Goal: Task Accomplishment & Management: Use online tool/utility

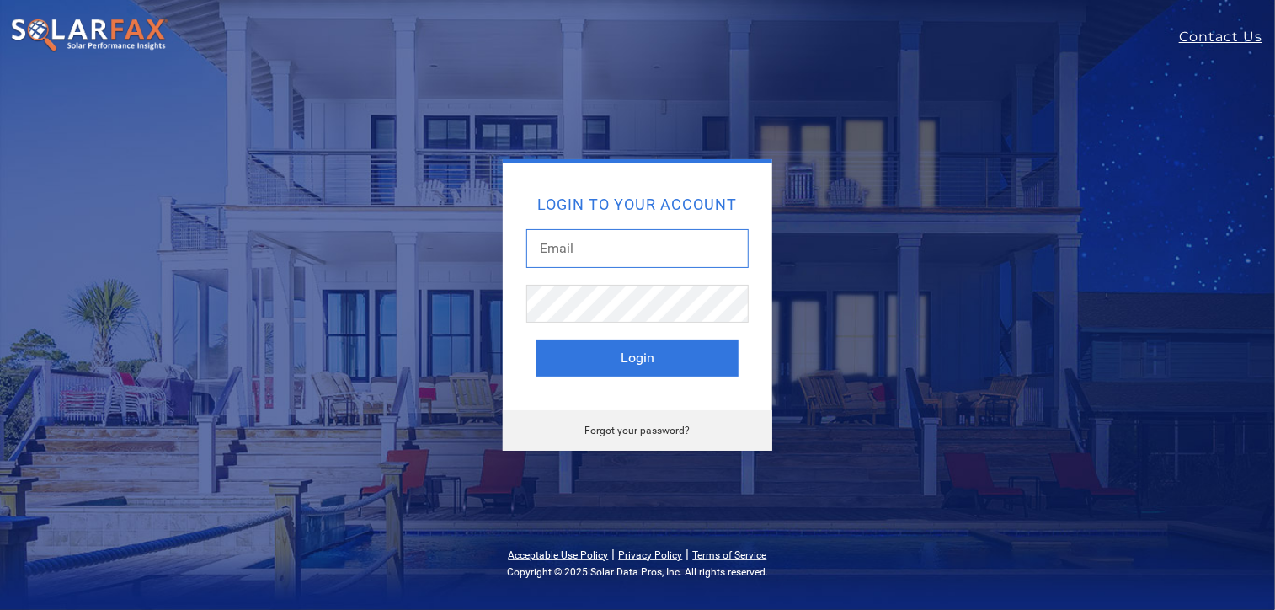
click at [600, 236] on input "text" at bounding box center [637, 248] width 222 height 39
type input "l"
type input "kelsey@ambrosesolar.com"
click at [536, 339] on button "Login" at bounding box center [637, 357] width 202 height 37
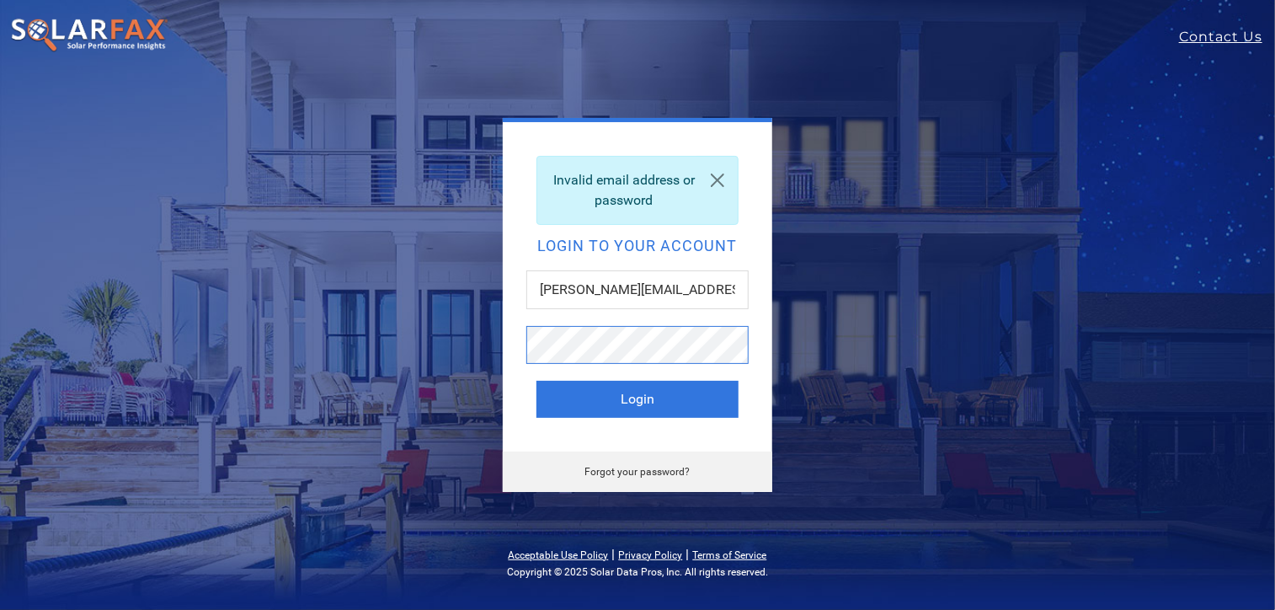
click at [536, 381] on button "Login" at bounding box center [637, 399] width 202 height 37
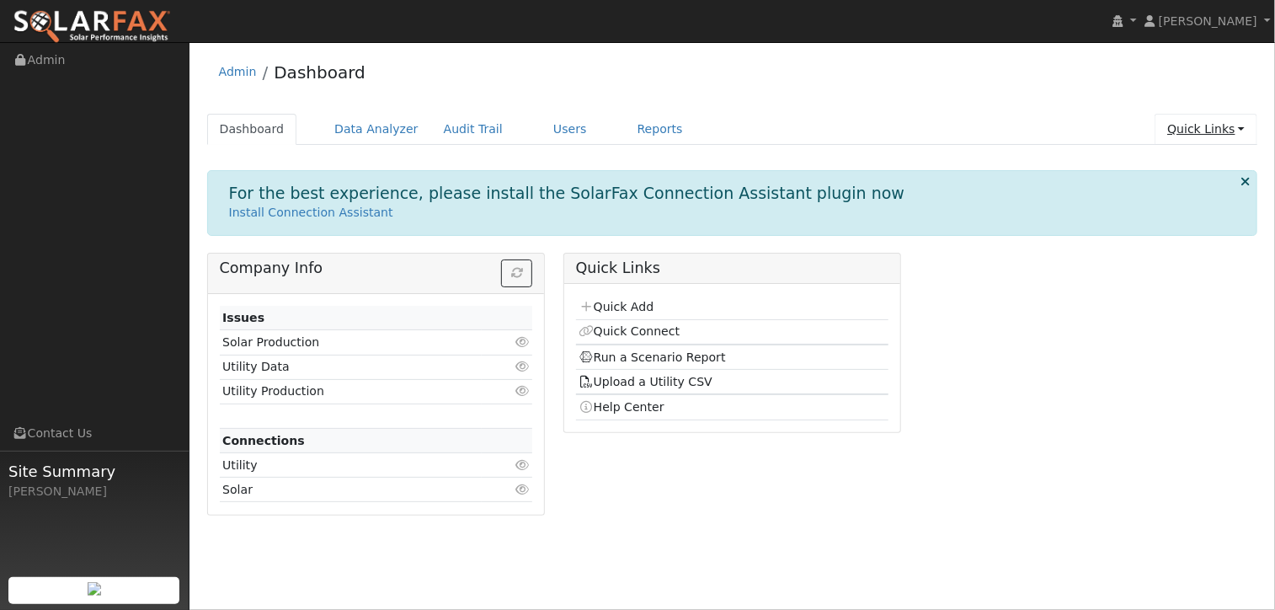
click at [1247, 124] on link "Quick Links" at bounding box center [1205, 129] width 103 height 31
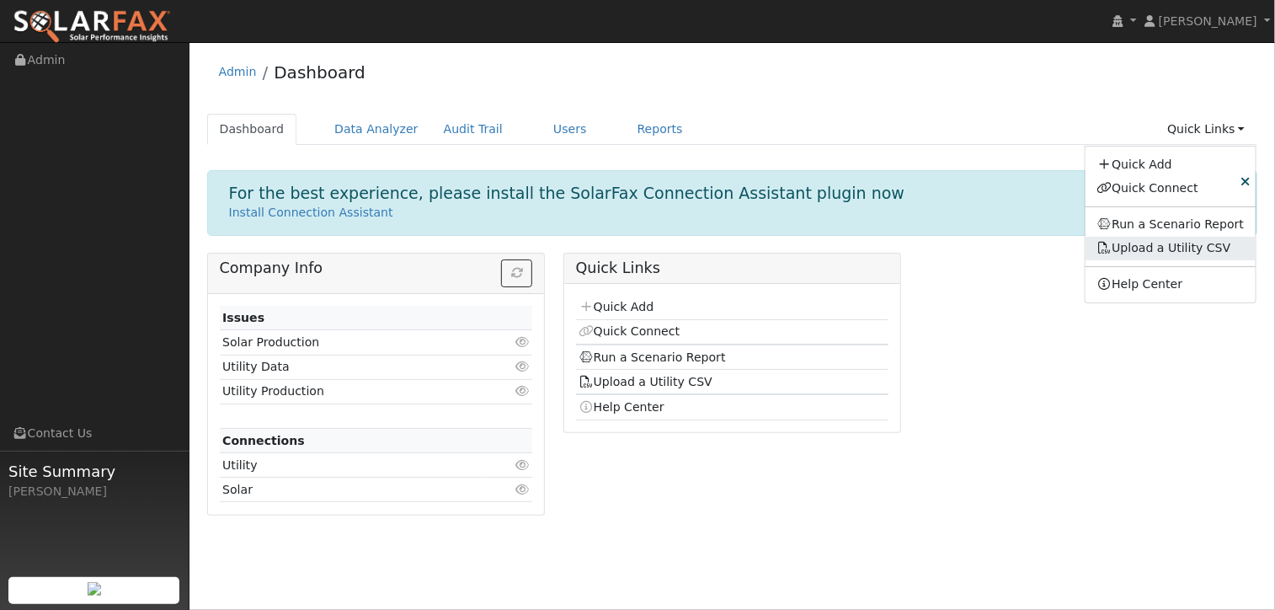
click at [1142, 246] on link "Upload a Utility CSV" at bounding box center [1164, 247] width 134 height 13
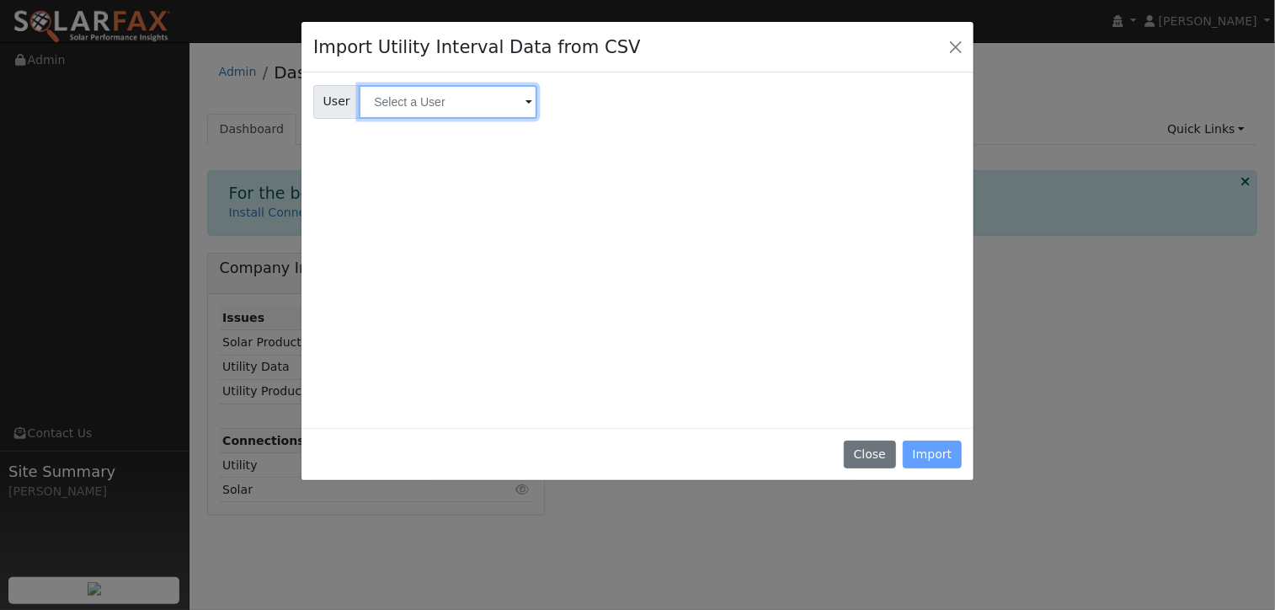
click at [482, 101] on input "text" at bounding box center [448, 102] width 179 height 34
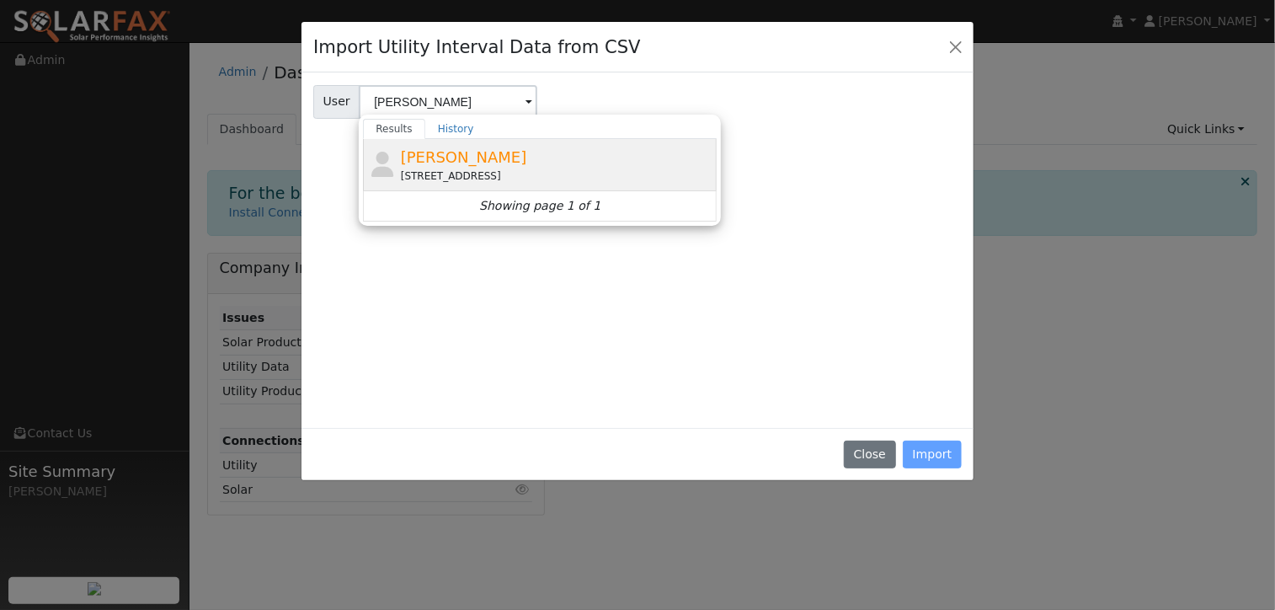
click at [439, 152] on span "Antonio Canedo" at bounding box center [464, 157] width 126 height 18
type input "Antonio Canedo"
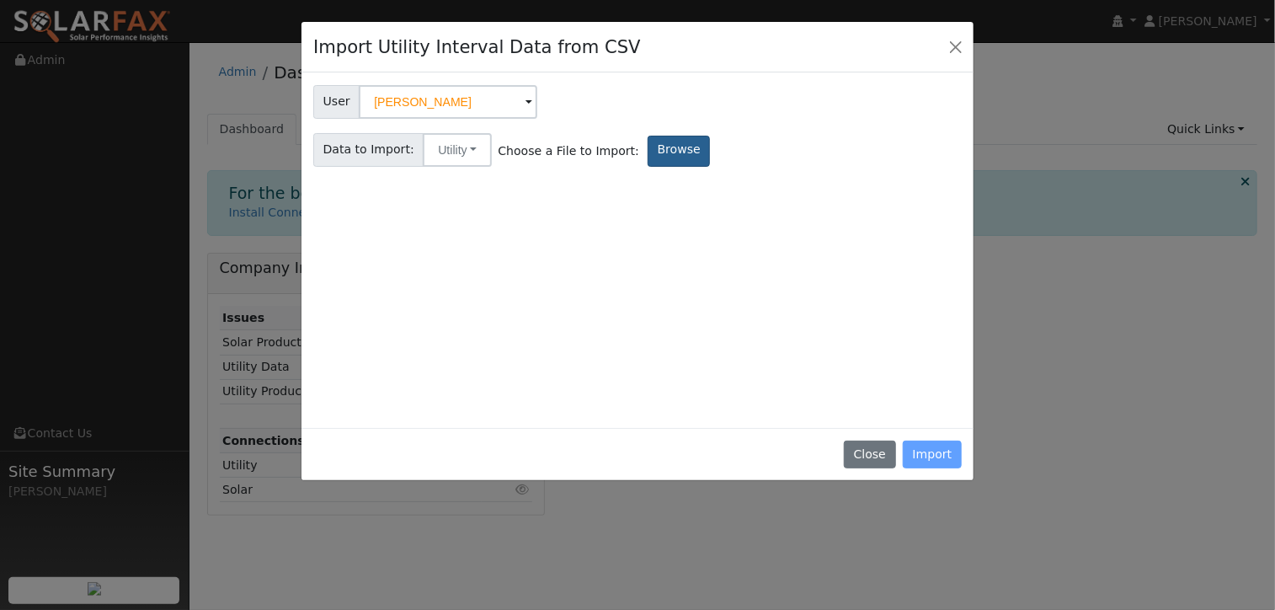
click at [653, 151] on label "Browse" at bounding box center [679, 151] width 62 height 31
click at [0, 0] on input "Browse" at bounding box center [0, 0] width 0 height 0
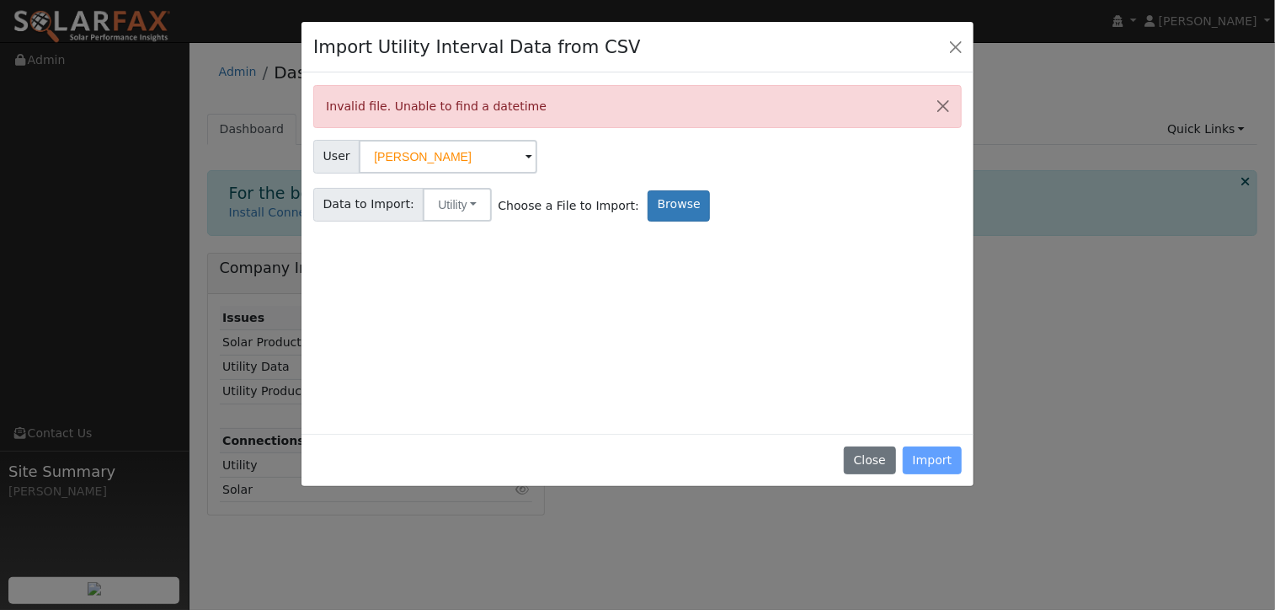
click at [942, 470] on div "Close Import" at bounding box center [637, 460] width 672 height 53
click at [942, 465] on div "Close Import" at bounding box center [637, 460] width 672 height 53
click at [946, 46] on button "Close" at bounding box center [956, 47] width 24 height 24
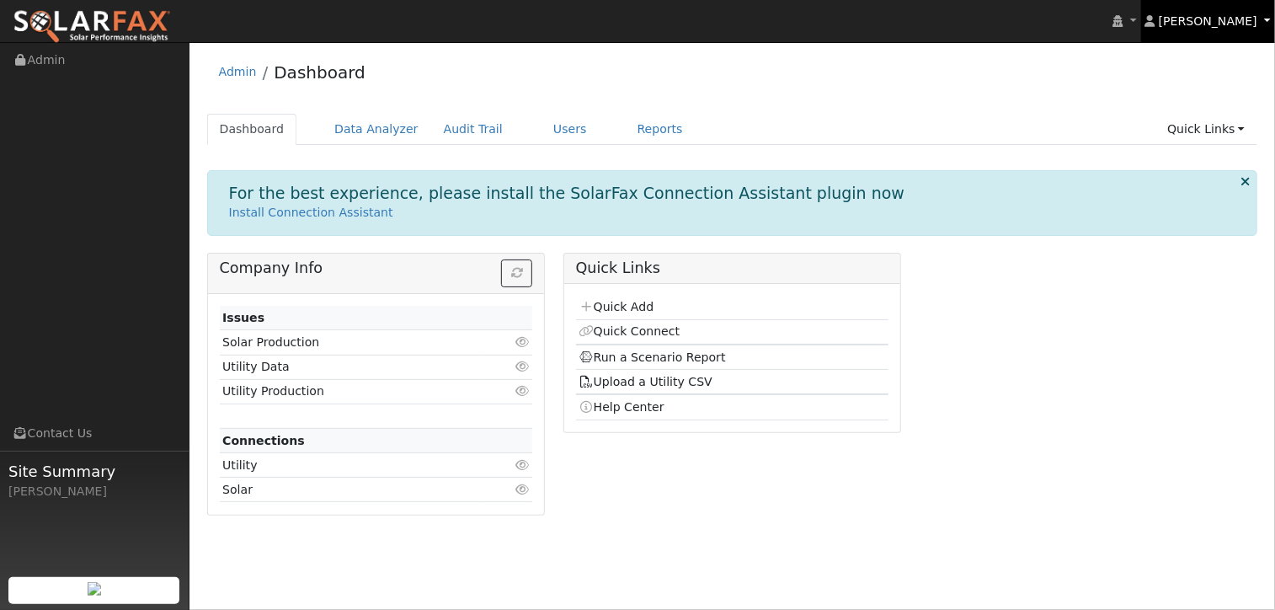
click at [1241, 16] on span "Kelsey Commerford" at bounding box center [1208, 20] width 99 height 13
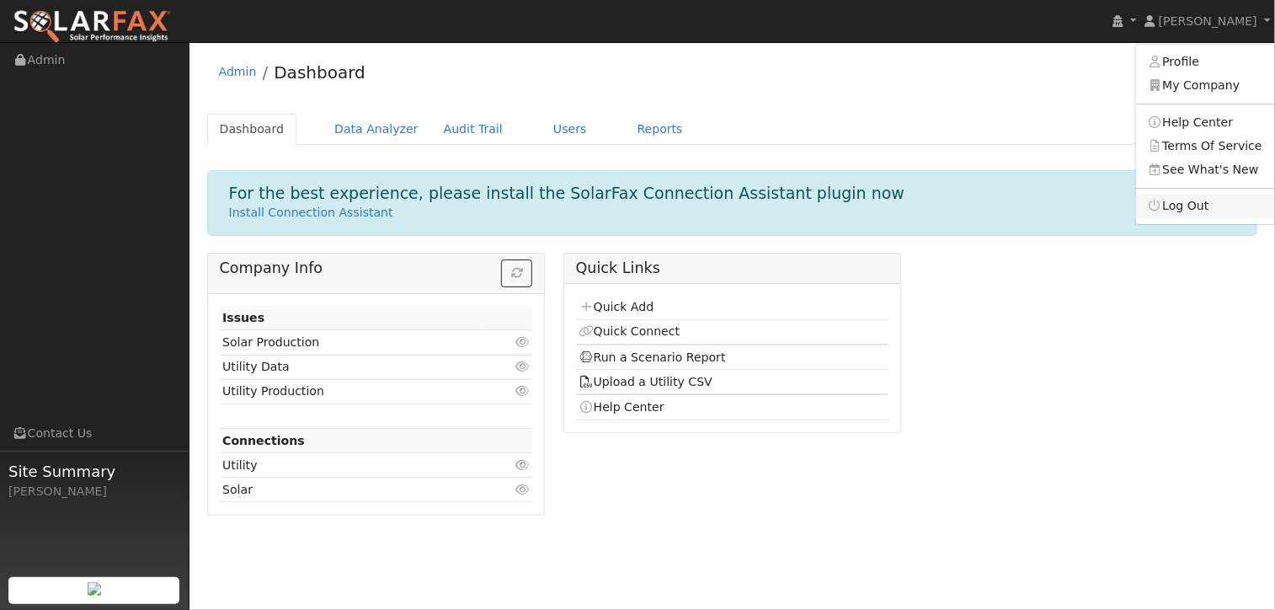
click at [1177, 197] on link "Log Out" at bounding box center [1205, 207] width 138 height 24
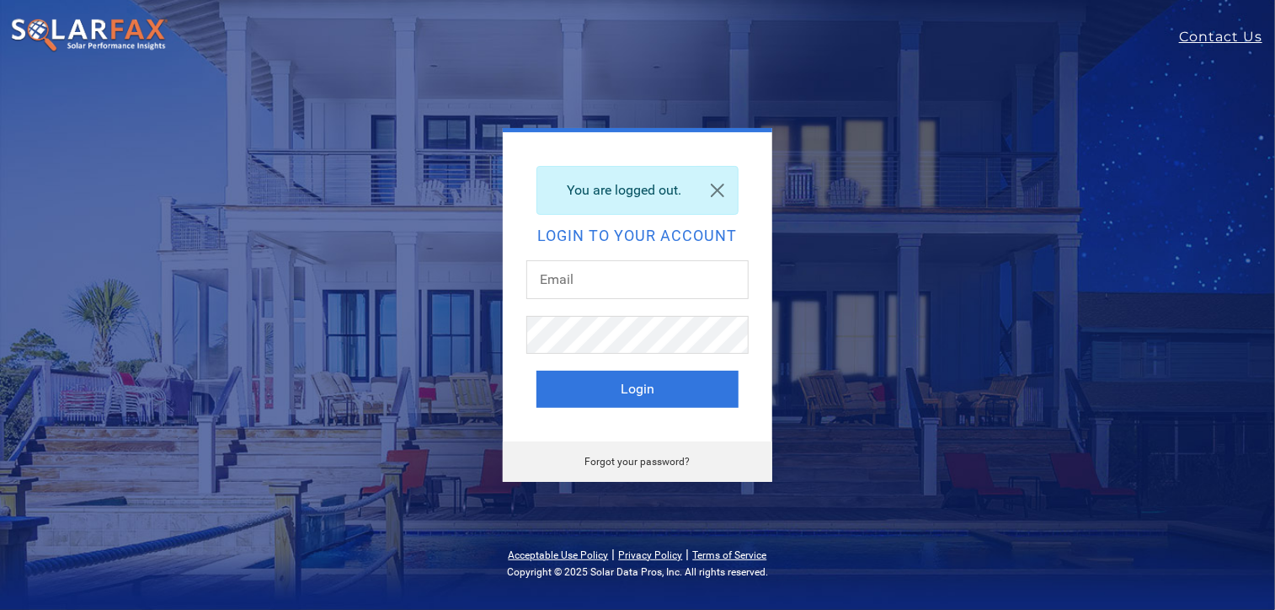
click at [1147, 112] on div "You are logged out. Login to your account Login Forgot your password?" at bounding box center [637, 305] width 1275 height 610
